Goal: Book appointment/travel/reservation

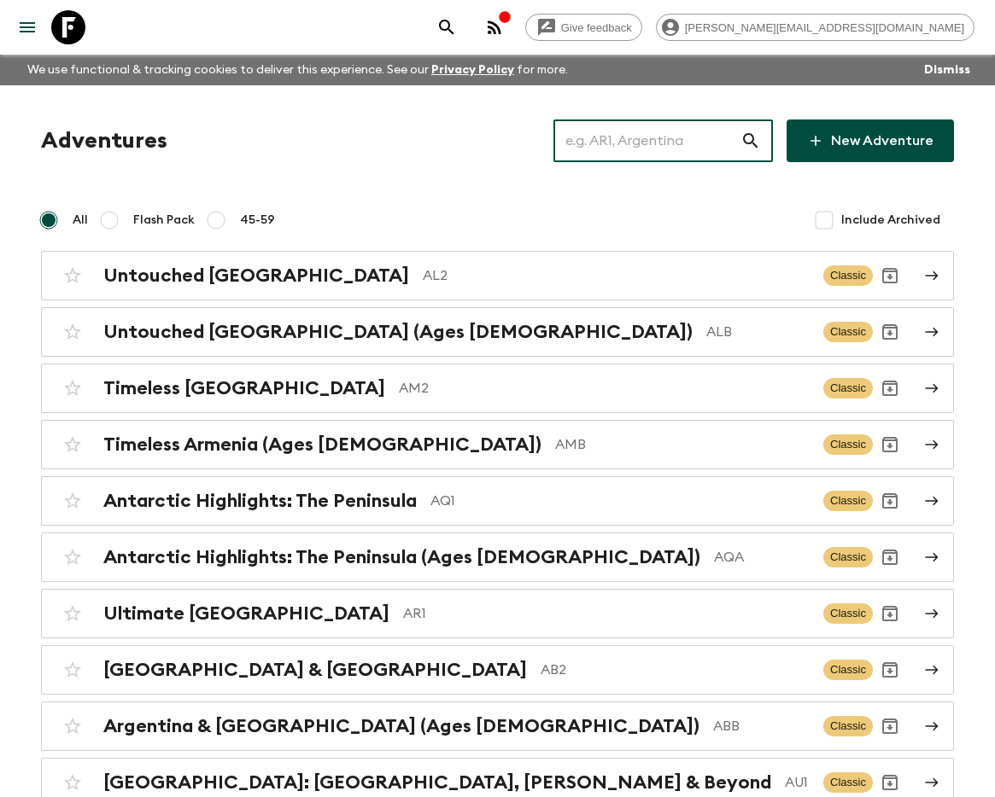
click at [665, 126] on input "text" at bounding box center [646, 141] width 187 height 48
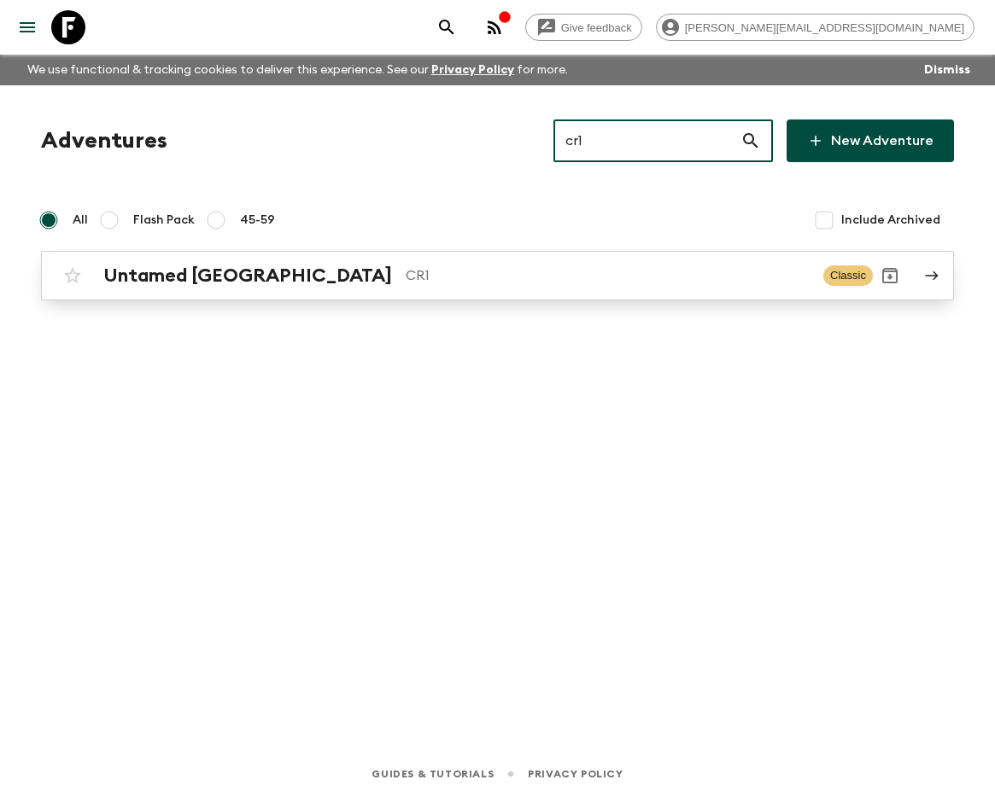
type input "cr1"
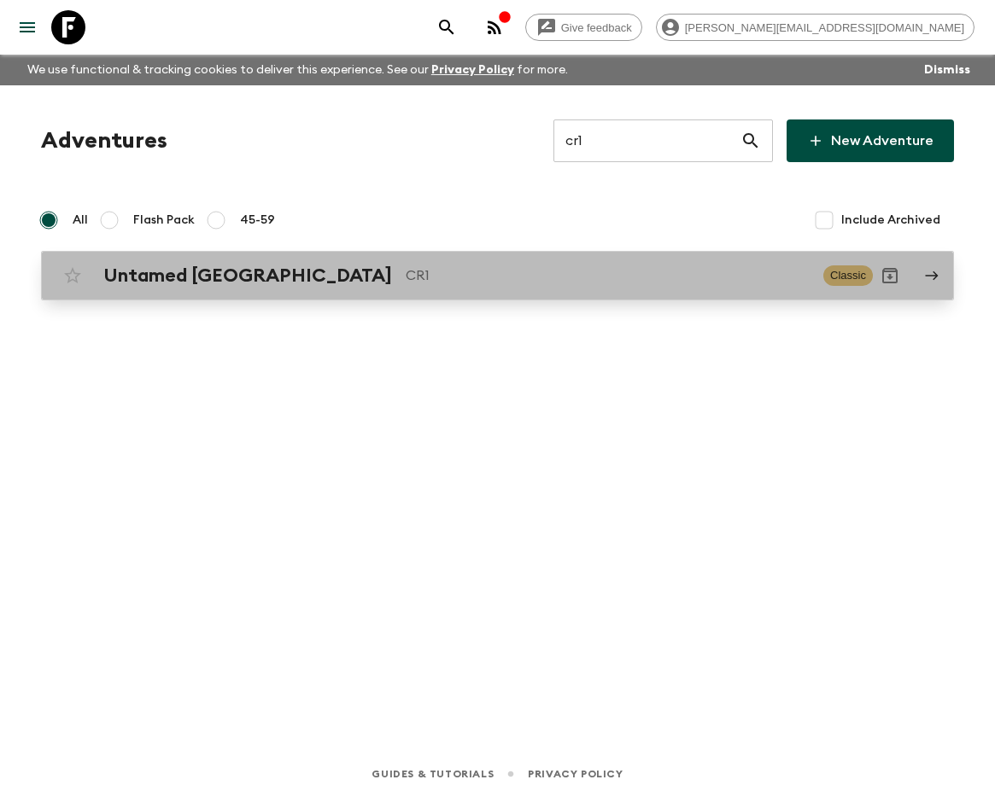
click at [351, 295] on link "Untamed [GEOGRAPHIC_DATA] CR1 Classic" at bounding box center [497, 276] width 913 height 50
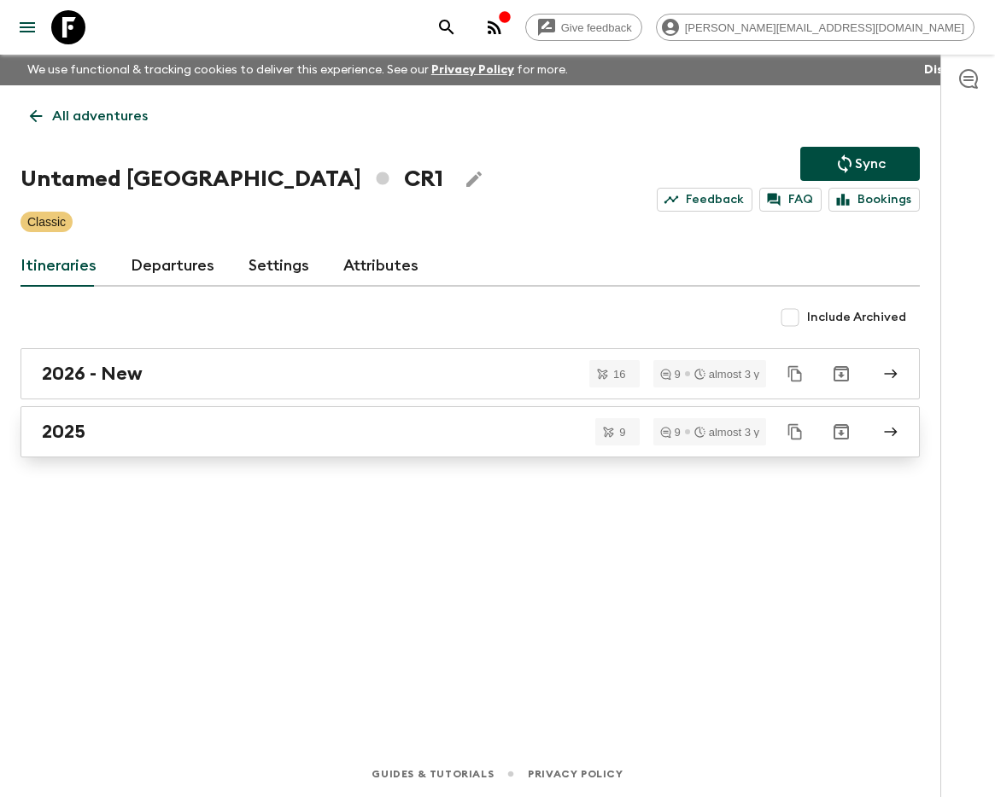
click at [261, 439] on div "2025" at bounding box center [454, 432] width 824 height 22
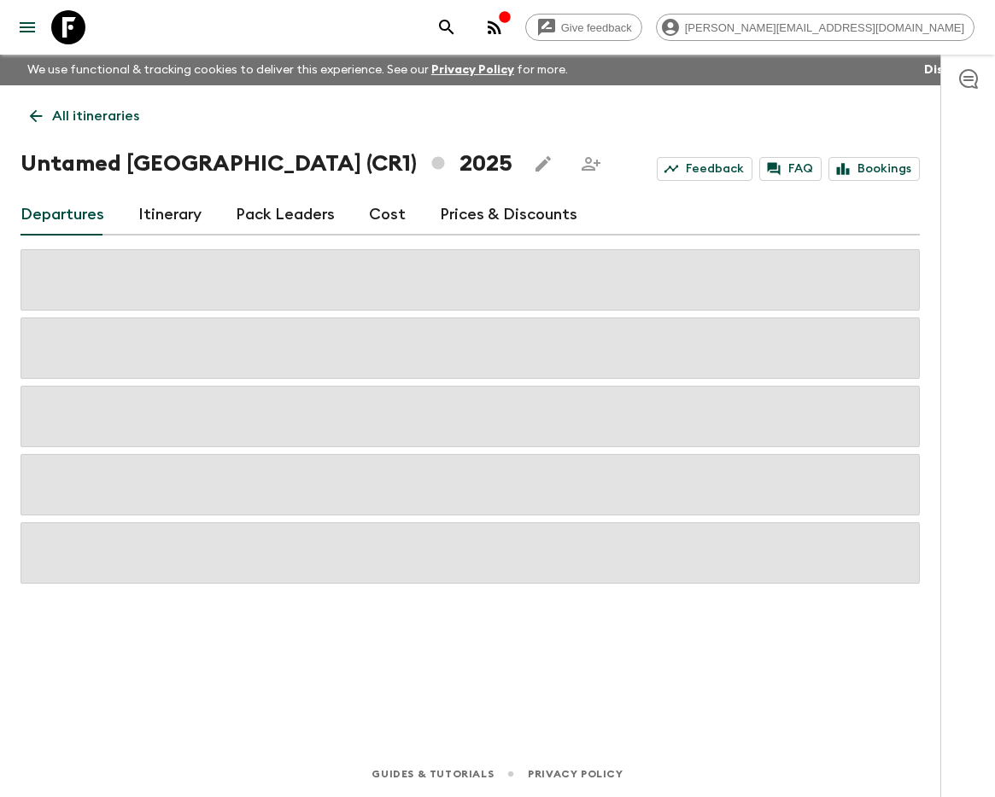
click at [171, 217] on link "Itinerary" at bounding box center [169, 215] width 63 height 41
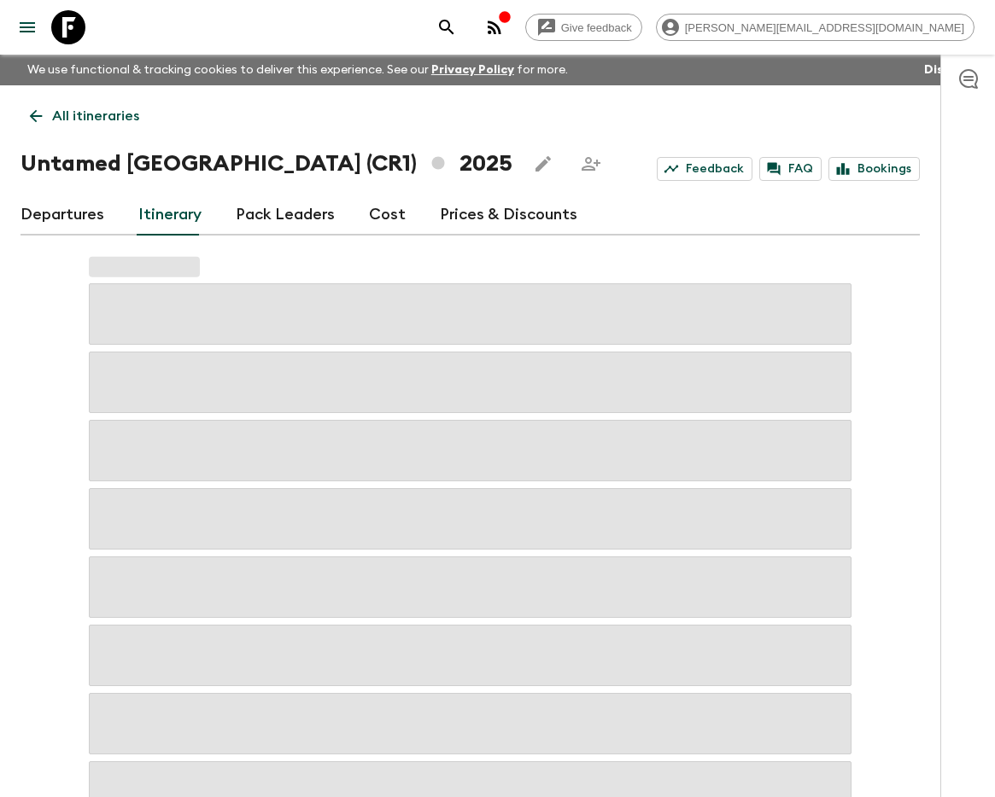
click at [81, 217] on link "Departures" at bounding box center [62, 215] width 84 height 41
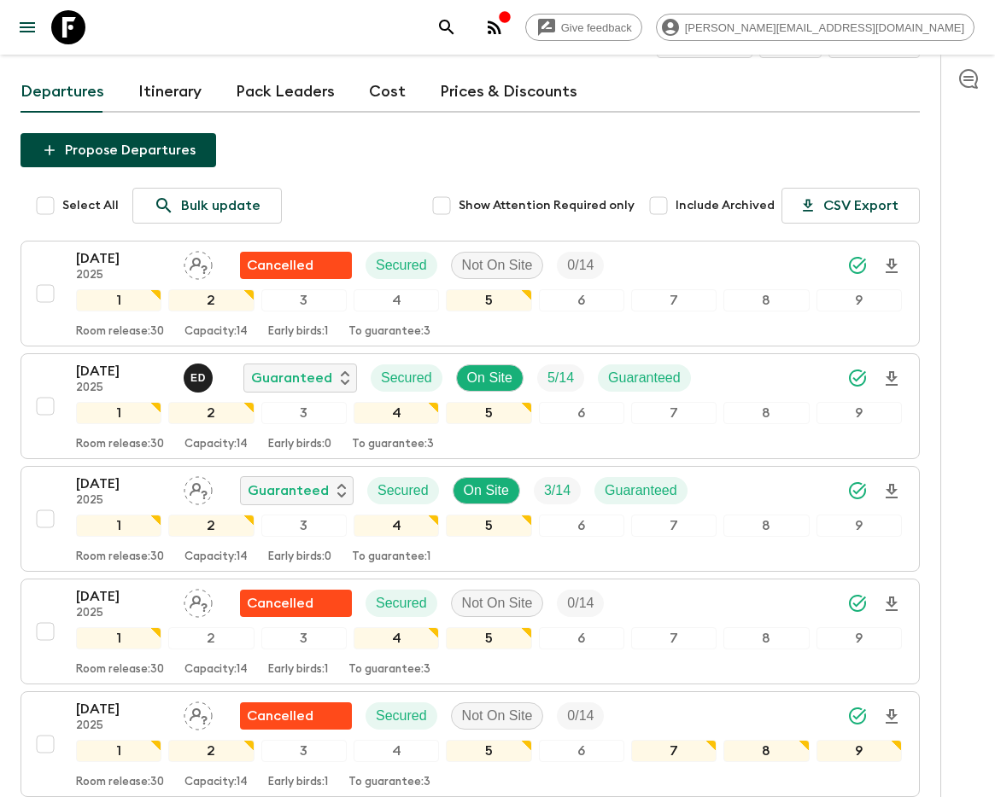
scroll to position [126, 0]
